Goal: Check status: Check status

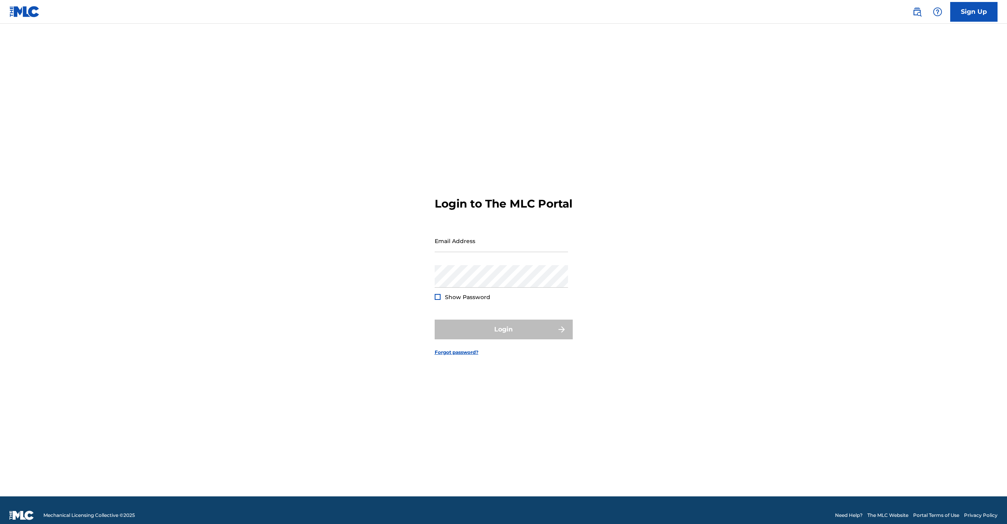
click at [809, 64] on main "Login to The MLC Portal Email Address Password Show Password Login Forgot passw…" at bounding box center [503, 260] width 1007 height 473
click at [555, 252] on input "Email Address" at bounding box center [501, 241] width 133 height 22
type input "[EMAIL_ADDRESS][DOMAIN_NAME]"
click at [504, 330] on button "Login" at bounding box center [504, 330] width 138 height 20
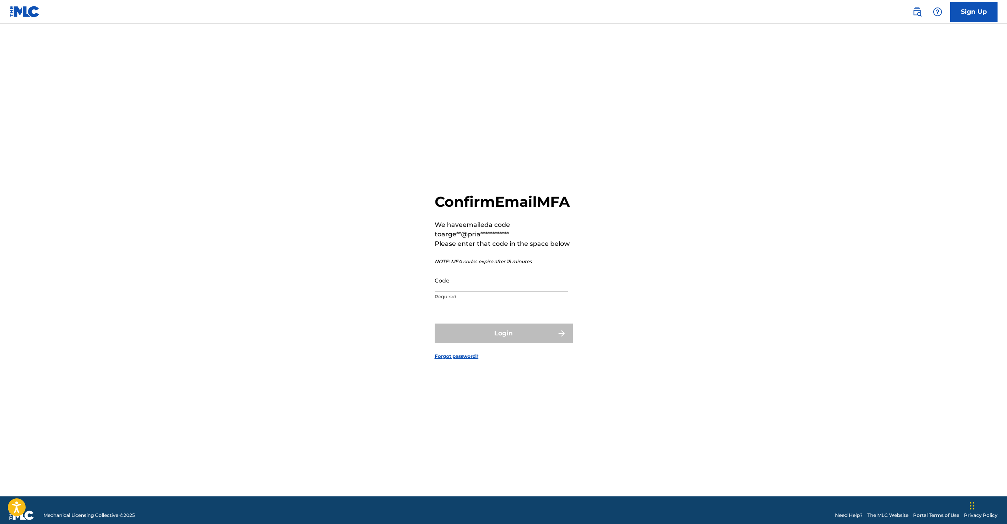
click at [531, 300] on p "Required" at bounding box center [501, 296] width 133 height 7
click at [532, 288] on input "Code" at bounding box center [501, 280] width 133 height 22
paste input "383691"
type input "383691"
click at [496, 319] on form "**********" at bounding box center [504, 269] width 138 height 453
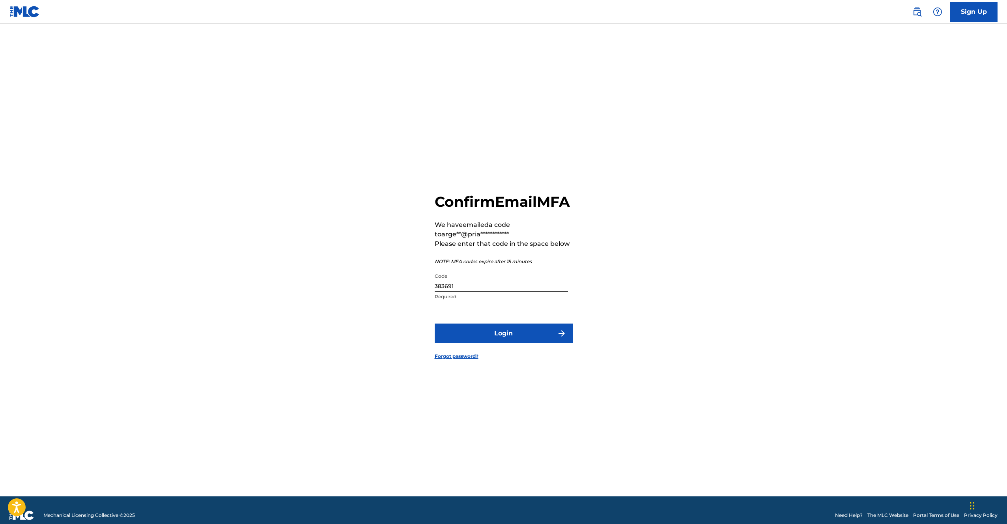
click at [495, 331] on form "**********" at bounding box center [504, 269] width 138 height 453
click at [495, 333] on button "Login" at bounding box center [504, 334] width 138 height 20
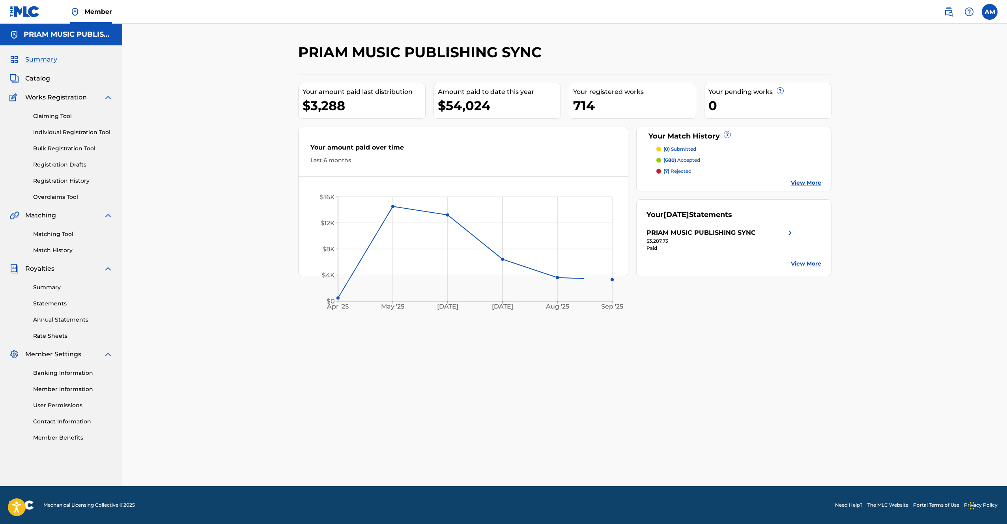
click at [337, 102] on div "$3,288" at bounding box center [364, 106] width 123 height 18
click at [466, 103] on div "$54,024" at bounding box center [499, 106] width 123 height 18
click at [676, 238] on div "$3,287.73" at bounding box center [721, 241] width 148 height 7
click at [693, 159] on p "(680) accepted" at bounding box center [682, 160] width 37 height 7
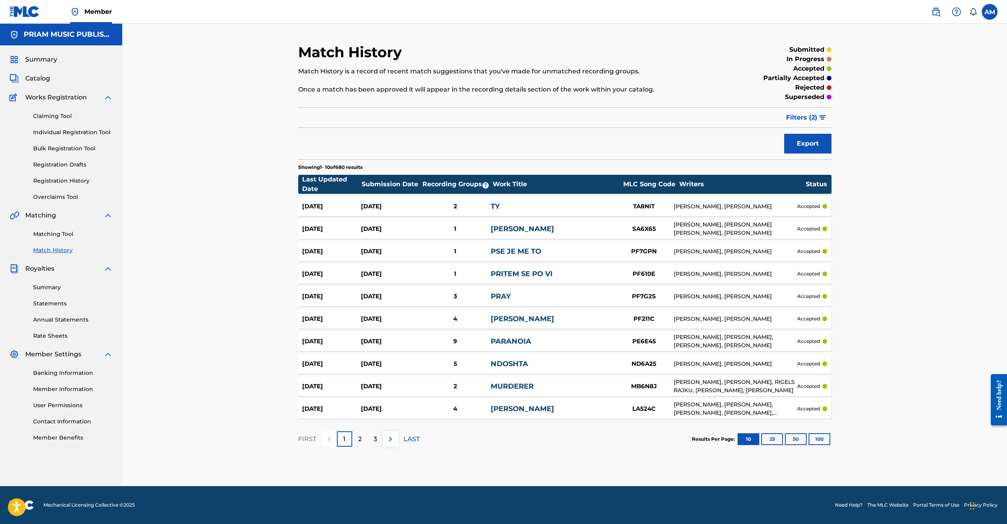
click at [510, 40] on div "Match History Match History is a record of recent match suggestions that you've…" at bounding box center [564, 255] width 885 height 462
